Goal: Task Accomplishment & Management: Use online tool/utility

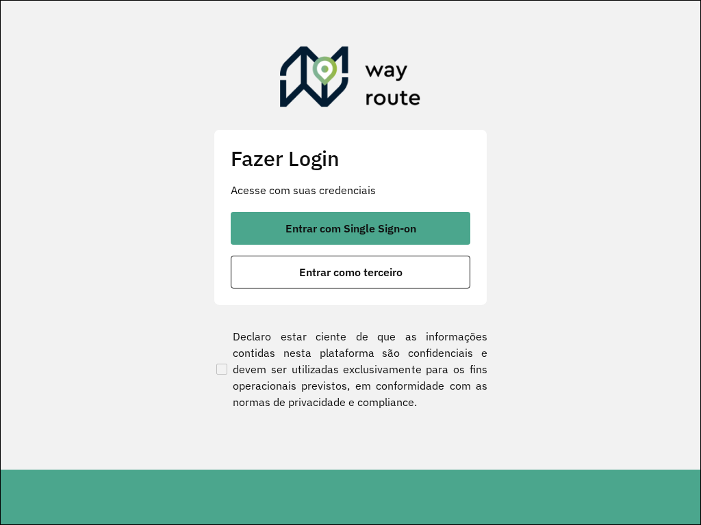
click at [368, 6] on section "Fazer Login Acesse com suas credenciais Entrar com Single Sign-on Entrar como t…" at bounding box center [350, 235] width 699 height 469
click at [231, 256] on button "Entrar como terceiro" at bounding box center [350, 272] width 239 height 33
click at [368, 6] on section "Fazer Login Acesse com suas credenciais Entrar com Single Sign-on Entrar como t…" at bounding box center [350, 235] width 699 height 469
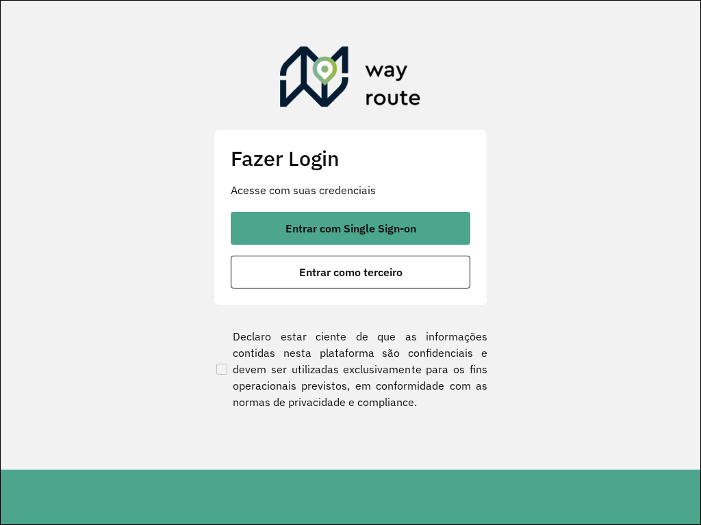
click at [231, 256] on button "Entrar como terceiro" at bounding box center [350, 272] width 239 height 33
